Goal: Navigation & Orientation: Locate item on page

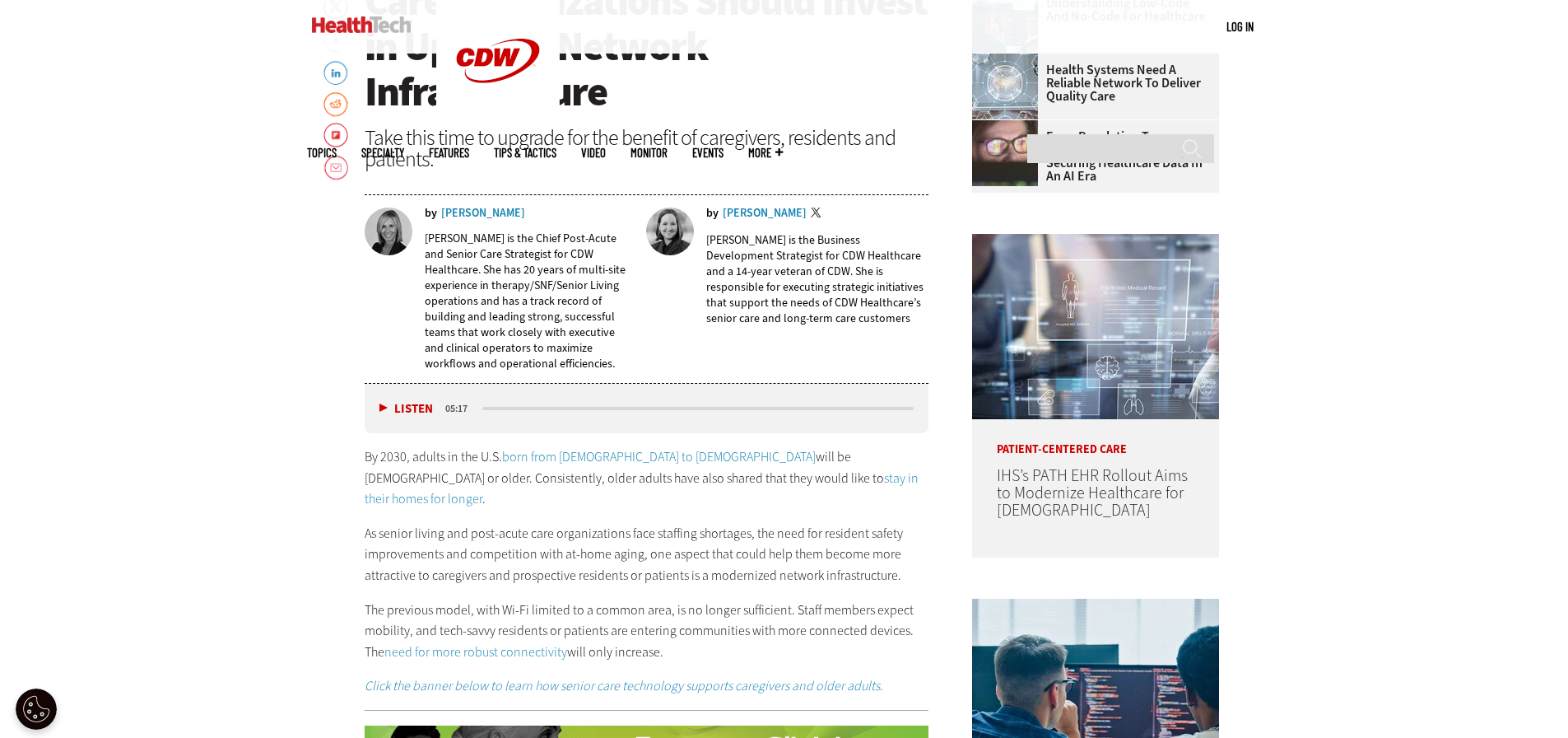
scroll to position [905, 0]
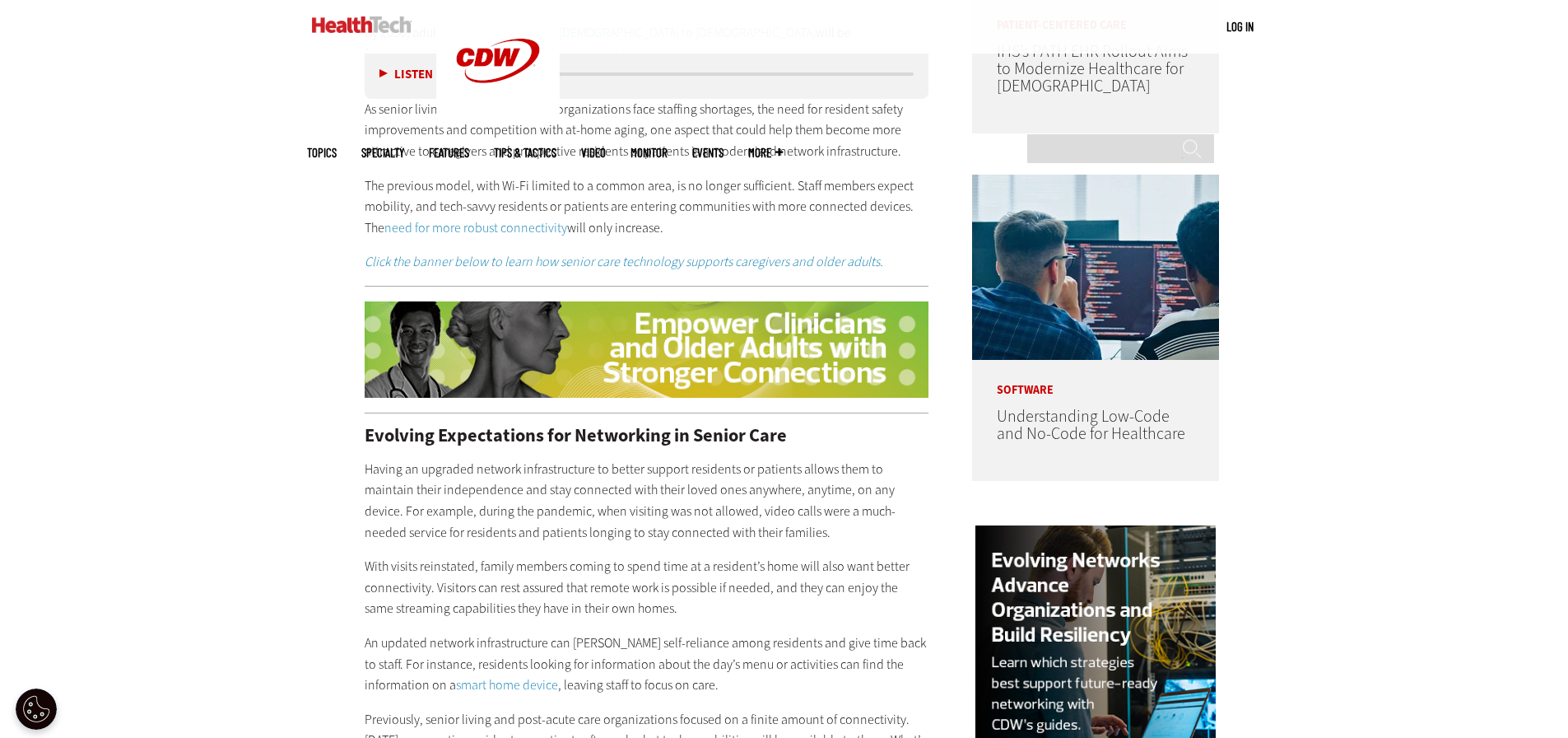
scroll to position [1399, 0]
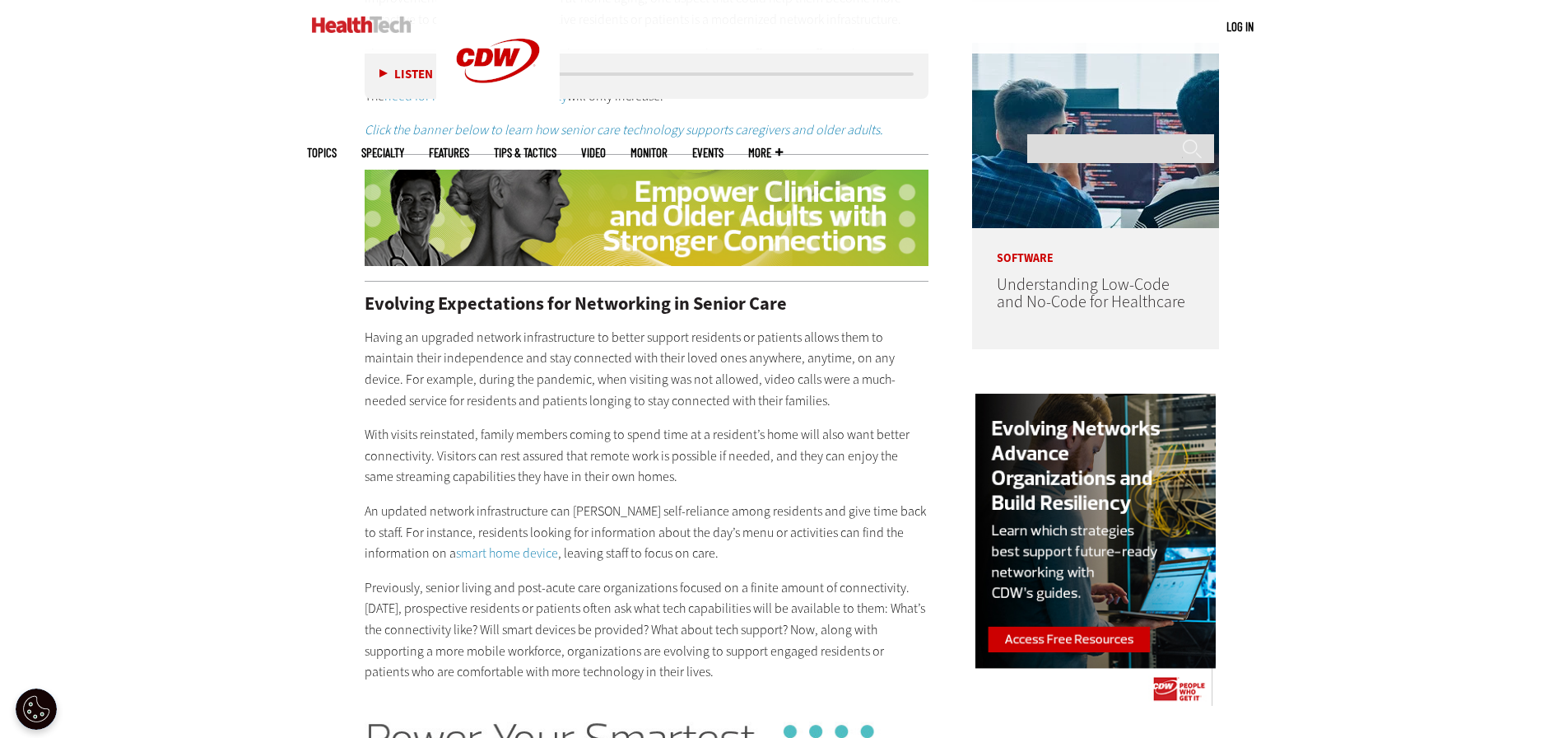
drag, startPoint x: 163, startPoint y: 234, endPoint x: 148, endPoint y: 235, distance: 15.0
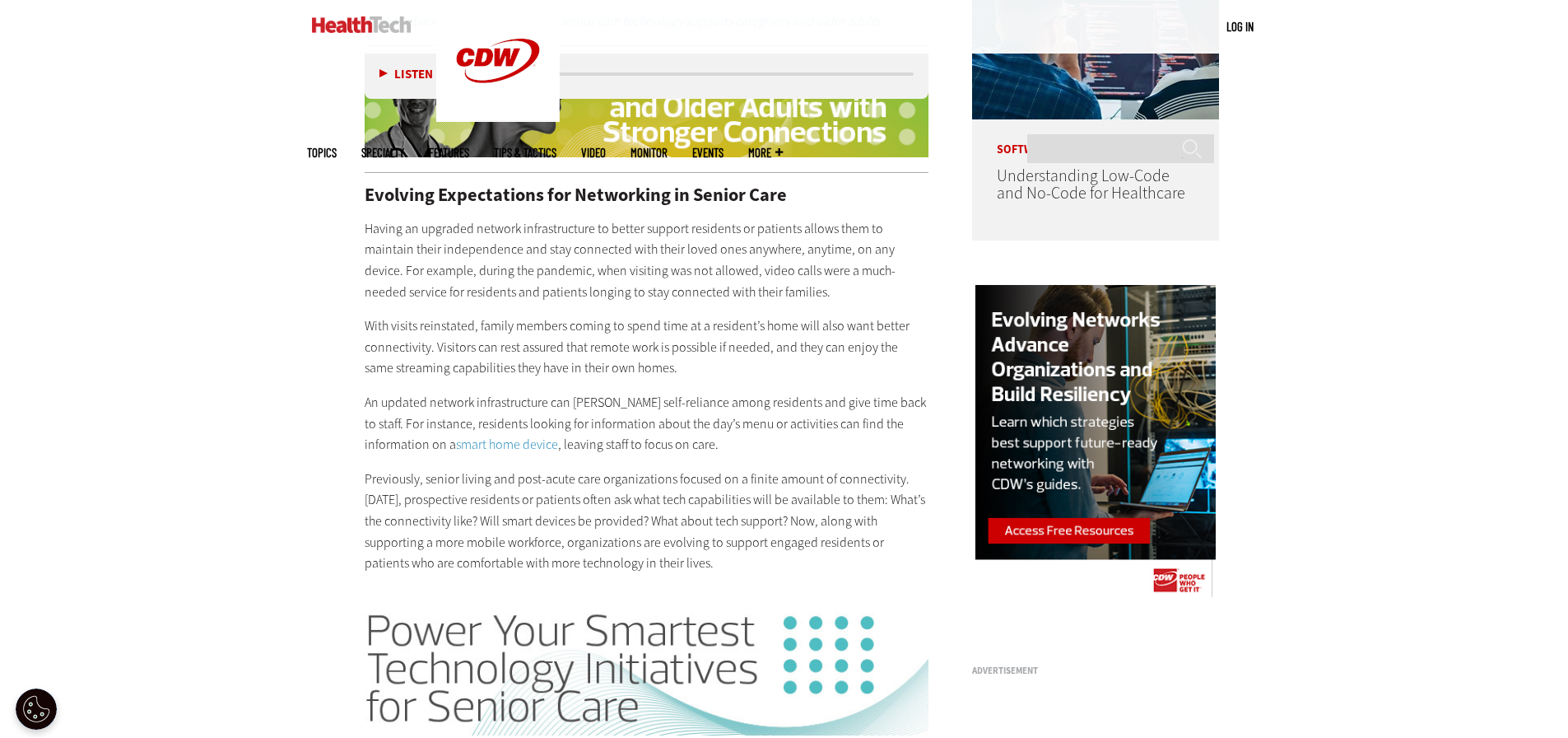
scroll to position [1564, 0]
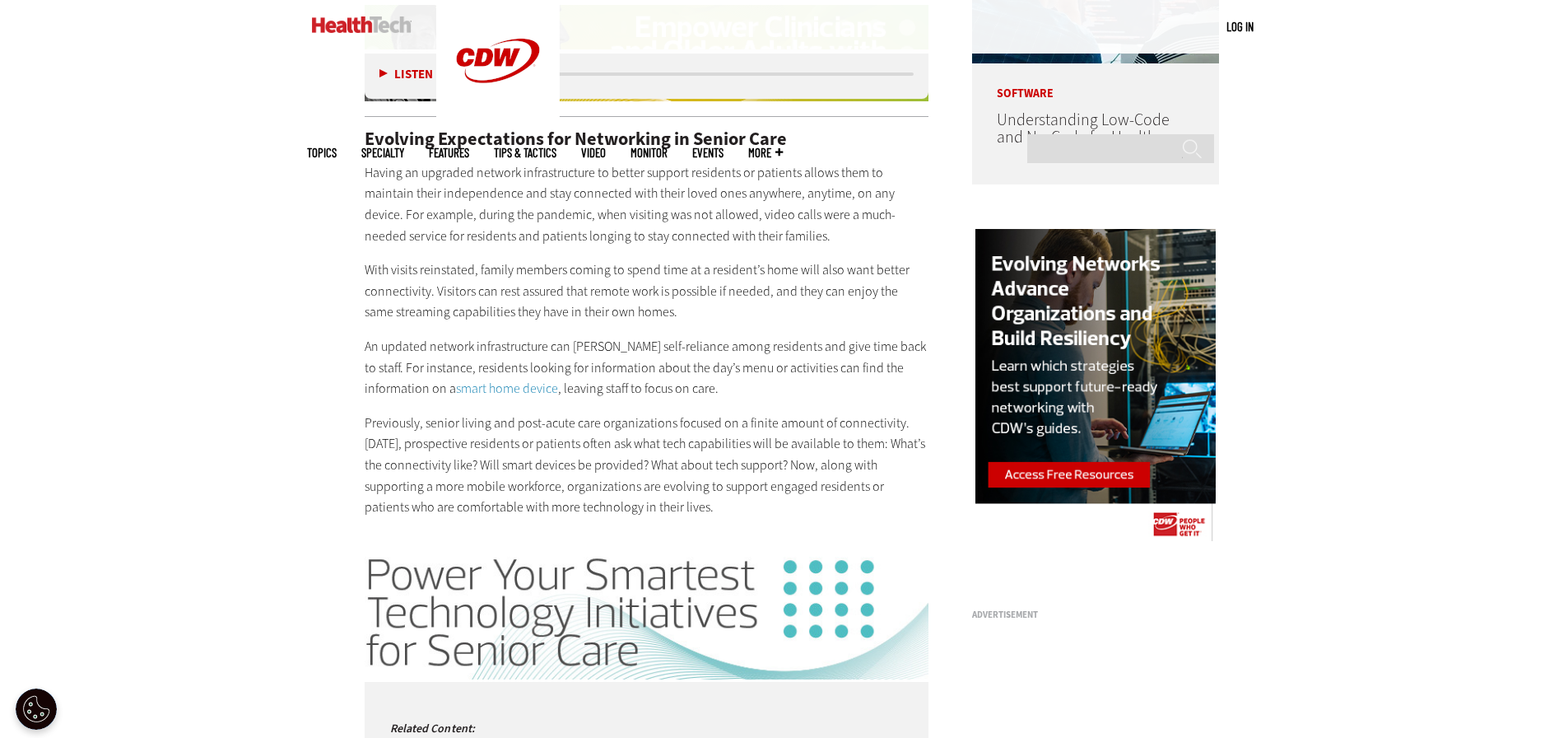
drag, startPoint x: 38, startPoint y: 323, endPoint x: 94, endPoint y: 295, distance: 62.6
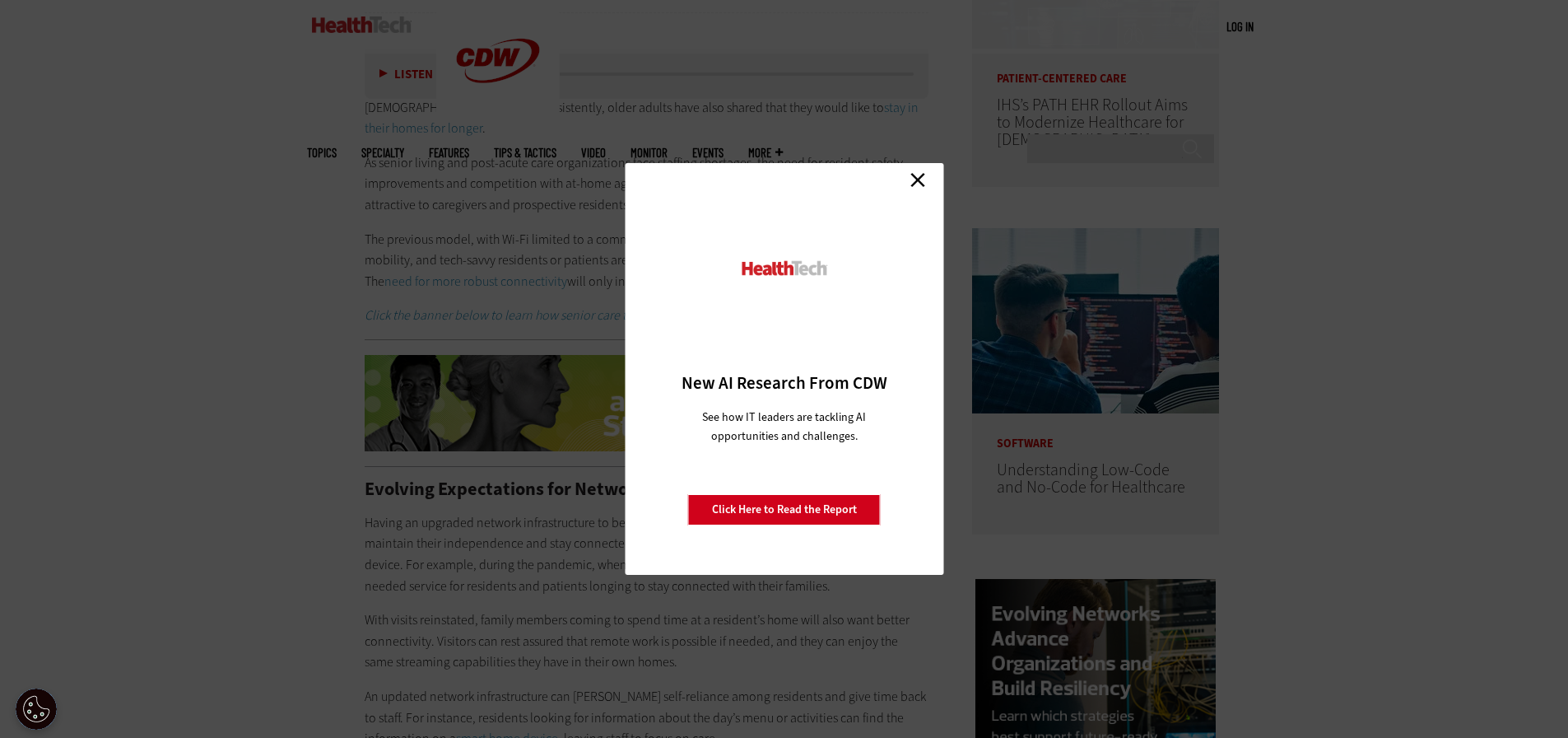
scroll to position [1070, 0]
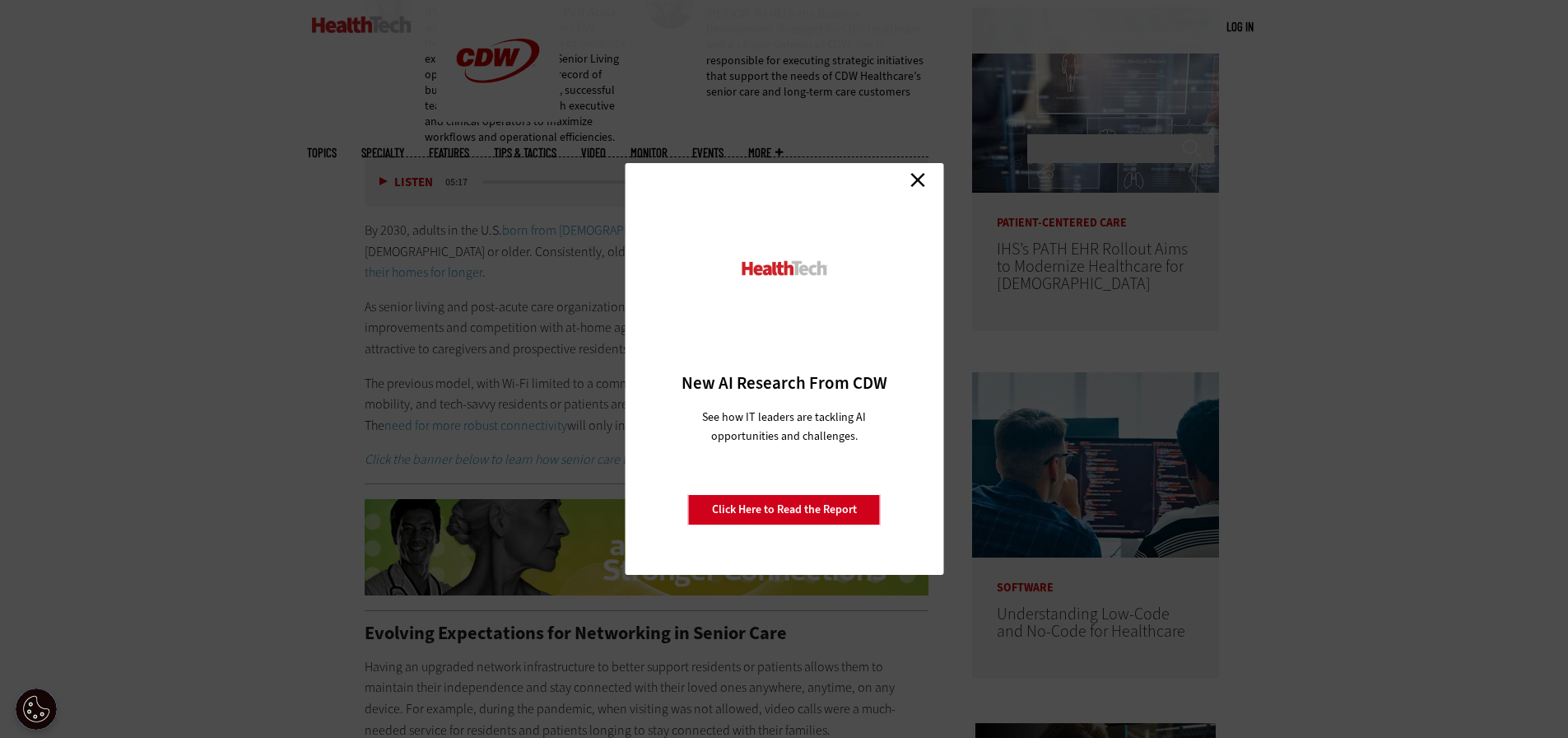
drag, startPoint x: 130, startPoint y: 251, endPoint x: 792, endPoint y: 239, distance: 662.1
click at [160, 242] on div "Close New AI Research From CDW See how IT leaders are tackling AI opportunities…" at bounding box center [784, 369] width 1568 height 738
click at [921, 178] on link "Close" at bounding box center [917, 180] width 25 height 25
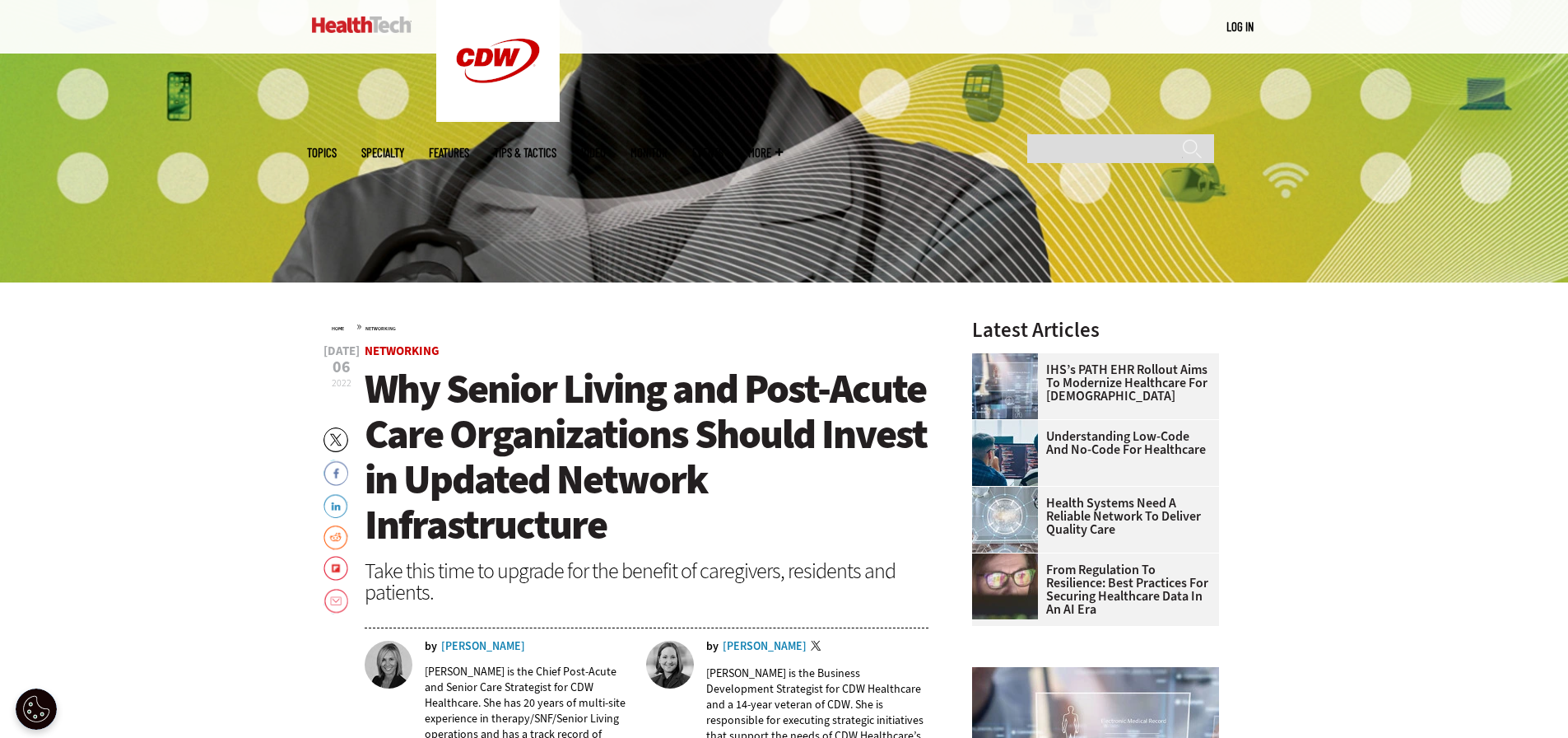
scroll to position [412, 0]
